Goal: Transaction & Acquisition: Subscribe to service/newsletter

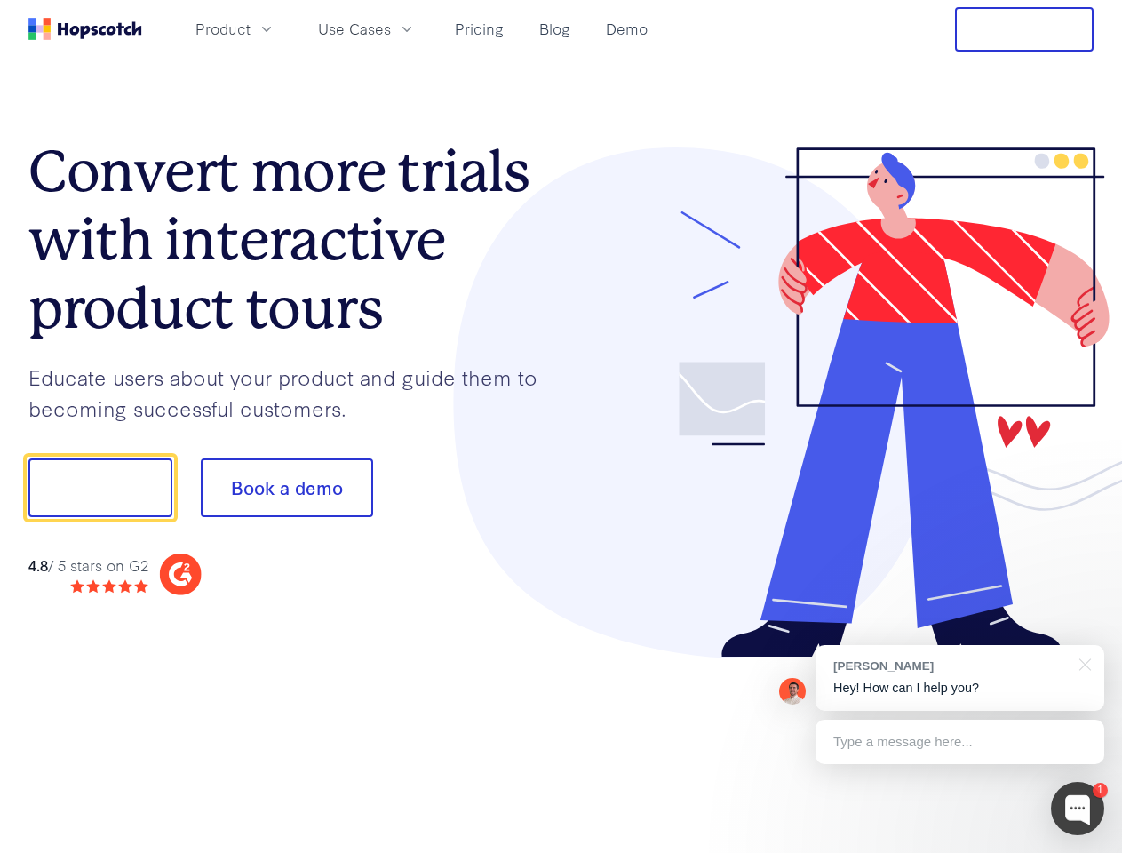
click at [561, 426] on div at bounding box center [827, 402] width 533 height 511
click at [250, 28] on span "Product" at bounding box center [222, 29] width 55 height 22
click at [391, 28] on span "Use Cases" at bounding box center [354, 29] width 73 height 22
click at [1024, 29] on button "Free Trial" at bounding box center [1024, 29] width 139 height 44
click at [99, 488] on button "Show me!" at bounding box center [100, 487] width 144 height 59
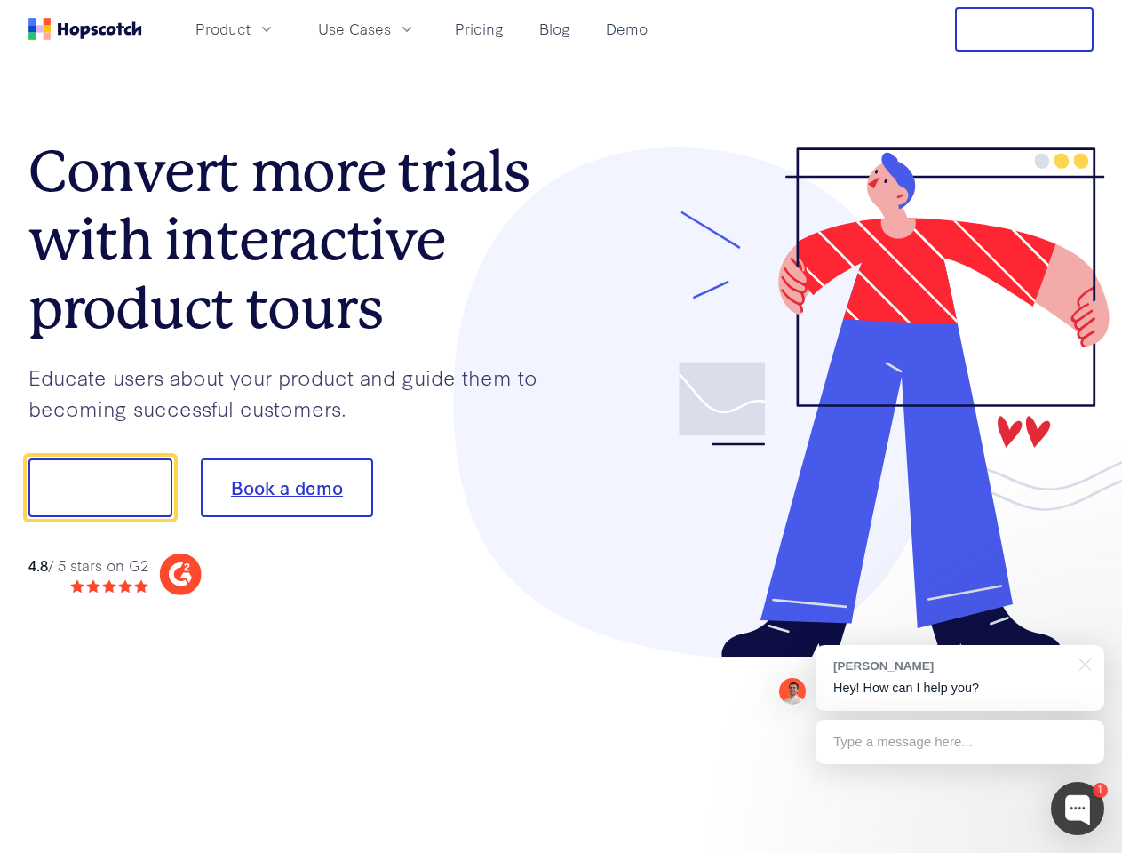
click at [286, 488] on button "Book a demo" at bounding box center [287, 487] width 172 height 59
click at [1077, 808] on div at bounding box center [1077, 808] width 53 height 53
click at [959, 678] on div "[PERSON_NAME] Hey! How can I help you?" at bounding box center [959, 678] width 289 height 66
click at [1082, 663] on div at bounding box center [937, 604] width 333 height 354
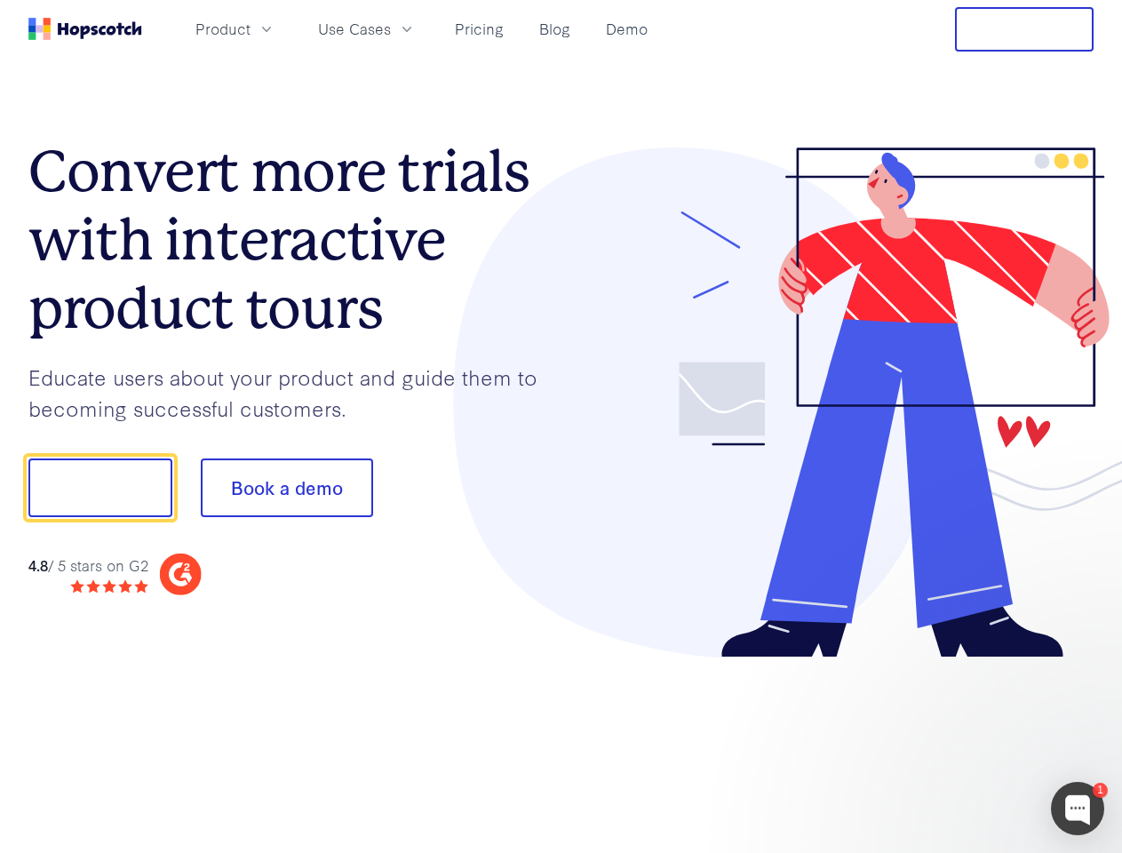
click at [959, 742] on div at bounding box center [937, 604] width 333 height 354
